Goal: Browse casually

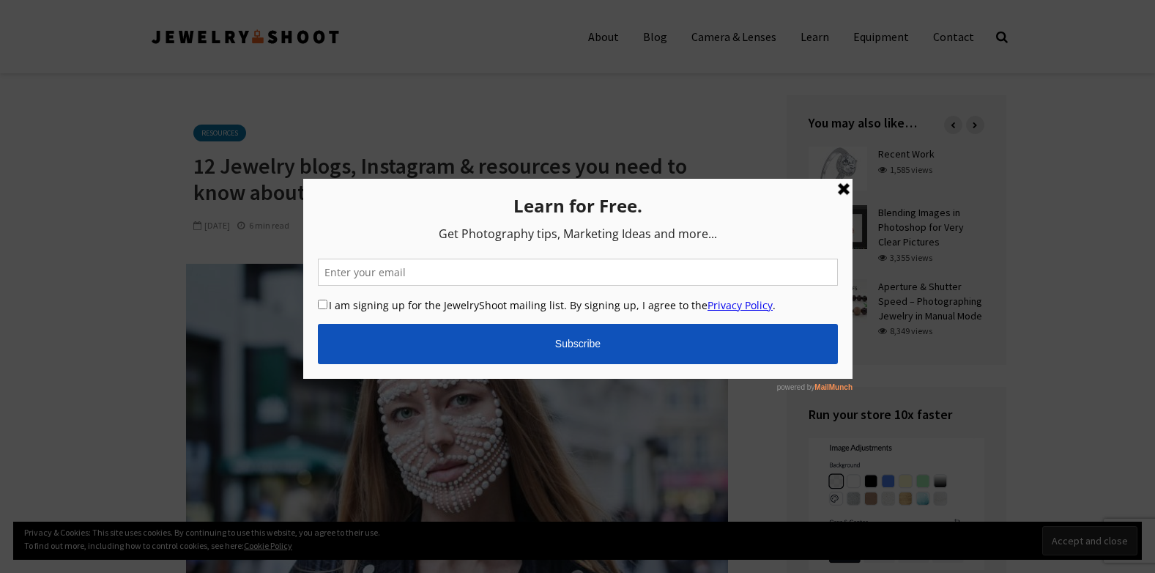
click at [841, 189] on link at bounding box center [843, 188] width 18 height 18
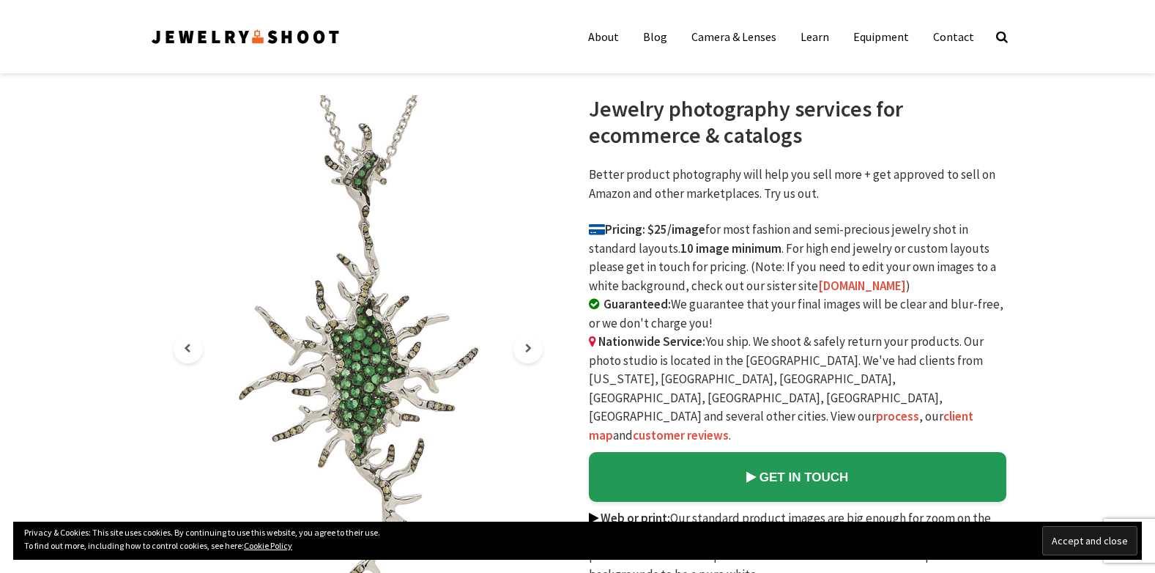
click at [1062, 544] on input "Accept and close" at bounding box center [1089, 540] width 95 height 29
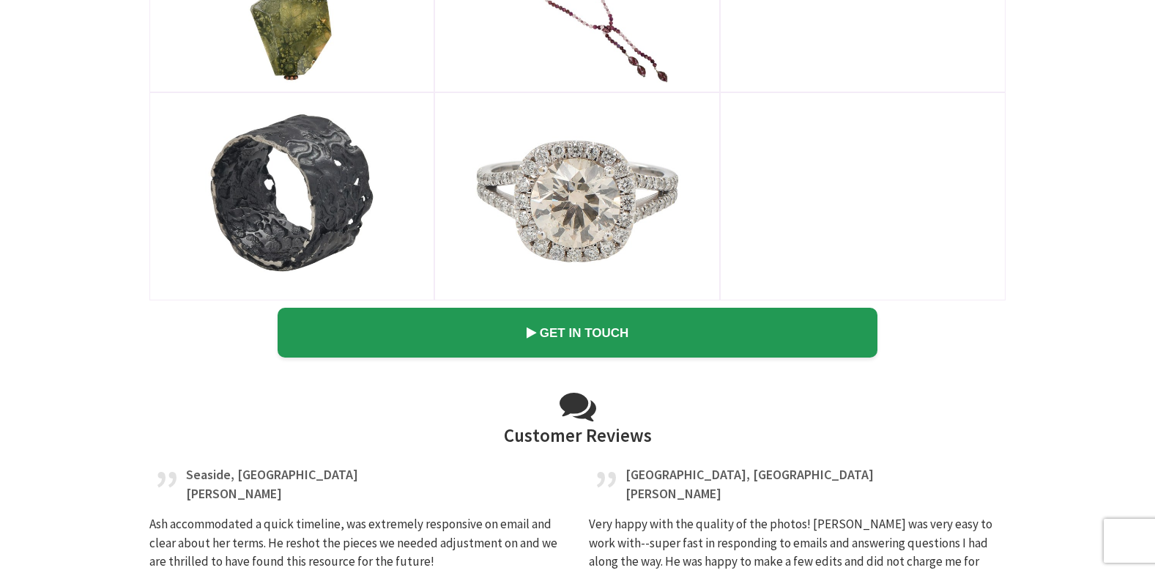
scroll to position [3579, 0]
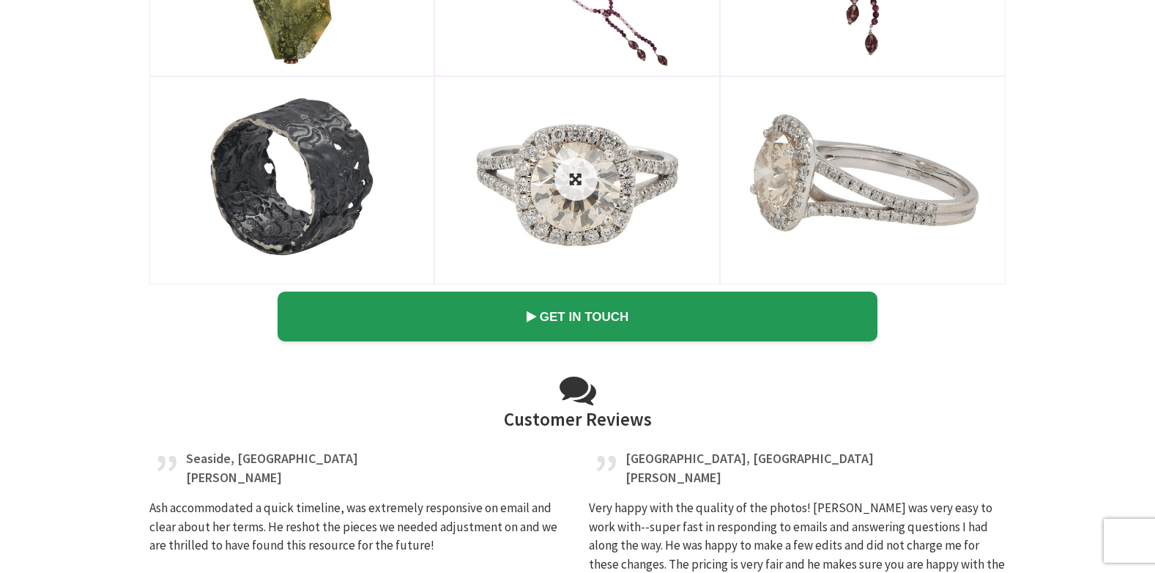
click at [628, 134] on img at bounding box center [577, 180] width 283 height 204
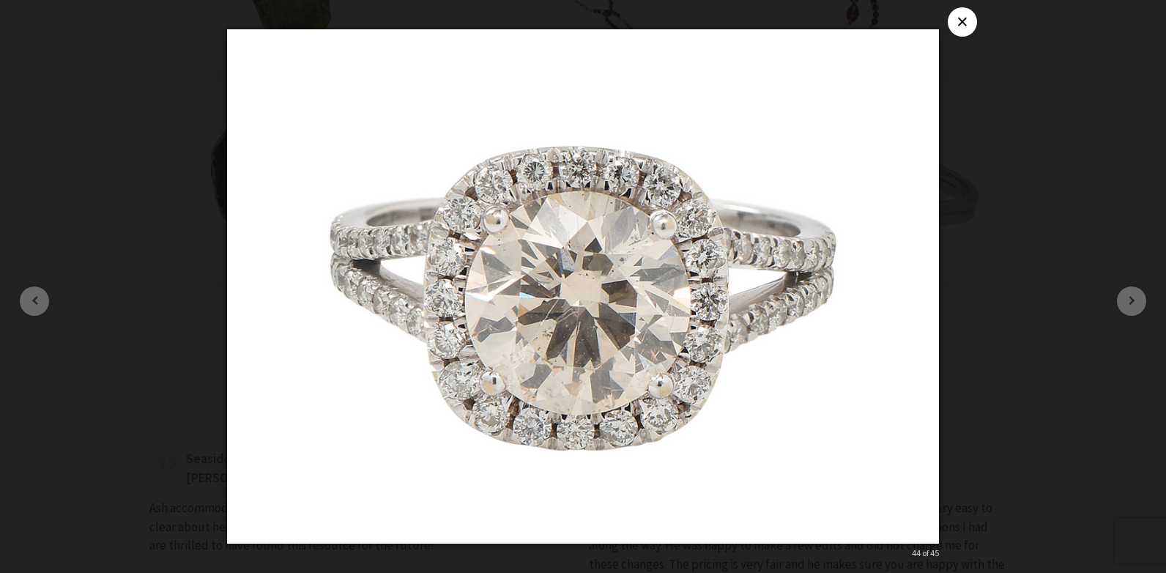
click at [959, 22] on button "×" at bounding box center [962, 21] width 29 height 29
